Goal: Transaction & Acquisition: Purchase product/service

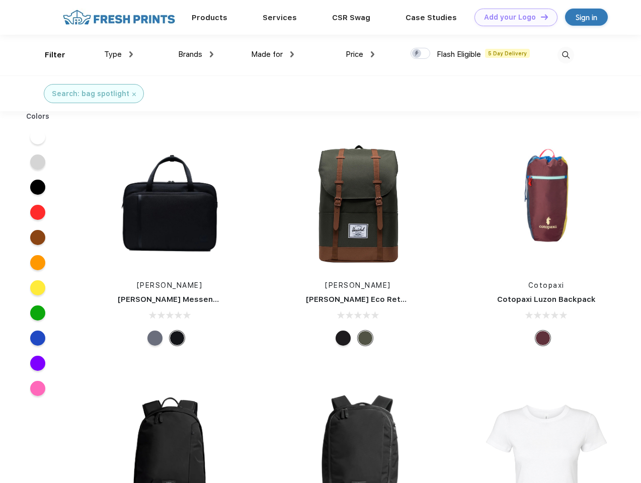
scroll to position [1, 0]
click at [513, 17] on link "Add your Logo Design Tool" at bounding box center [516, 18] width 83 height 18
click at [0, 0] on div "Design Tool" at bounding box center [0, 0] width 0 height 0
click at [540, 17] on link "Add your Logo Design Tool" at bounding box center [516, 18] width 83 height 18
click at [48, 55] on div "Filter" at bounding box center [55, 55] width 21 height 12
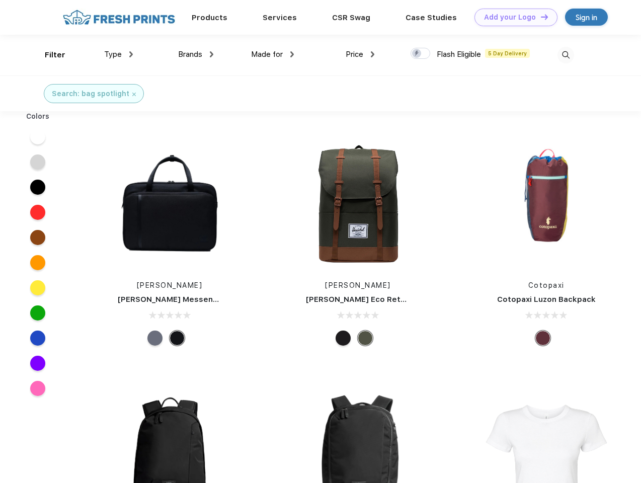
click at [119, 54] on span "Type" at bounding box center [113, 54] width 18 height 9
click at [196, 54] on span "Brands" at bounding box center [190, 54] width 24 height 9
click at [273, 54] on span "Made for" at bounding box center [267, 54] width 32 height 9
click at [360, 54] on span "Price" at bounding box center [355, 54] width 18 height 9
click at [421, 54] on div at bounding box center [421, 53] width 20 height 11
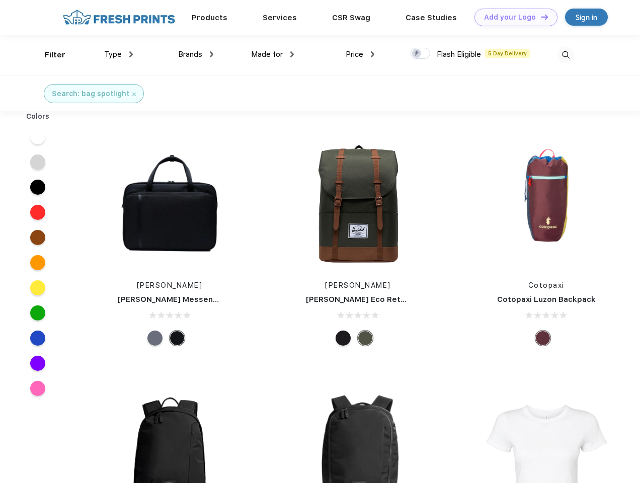
click at [417, 54] on input "checkbox" at bounding box center [414, 50] width 7 height 7
click at [566, 55] on img at bounding box center [566, 55] width 17 height 17
